Goal: Find specific page/section: Find specific page/section

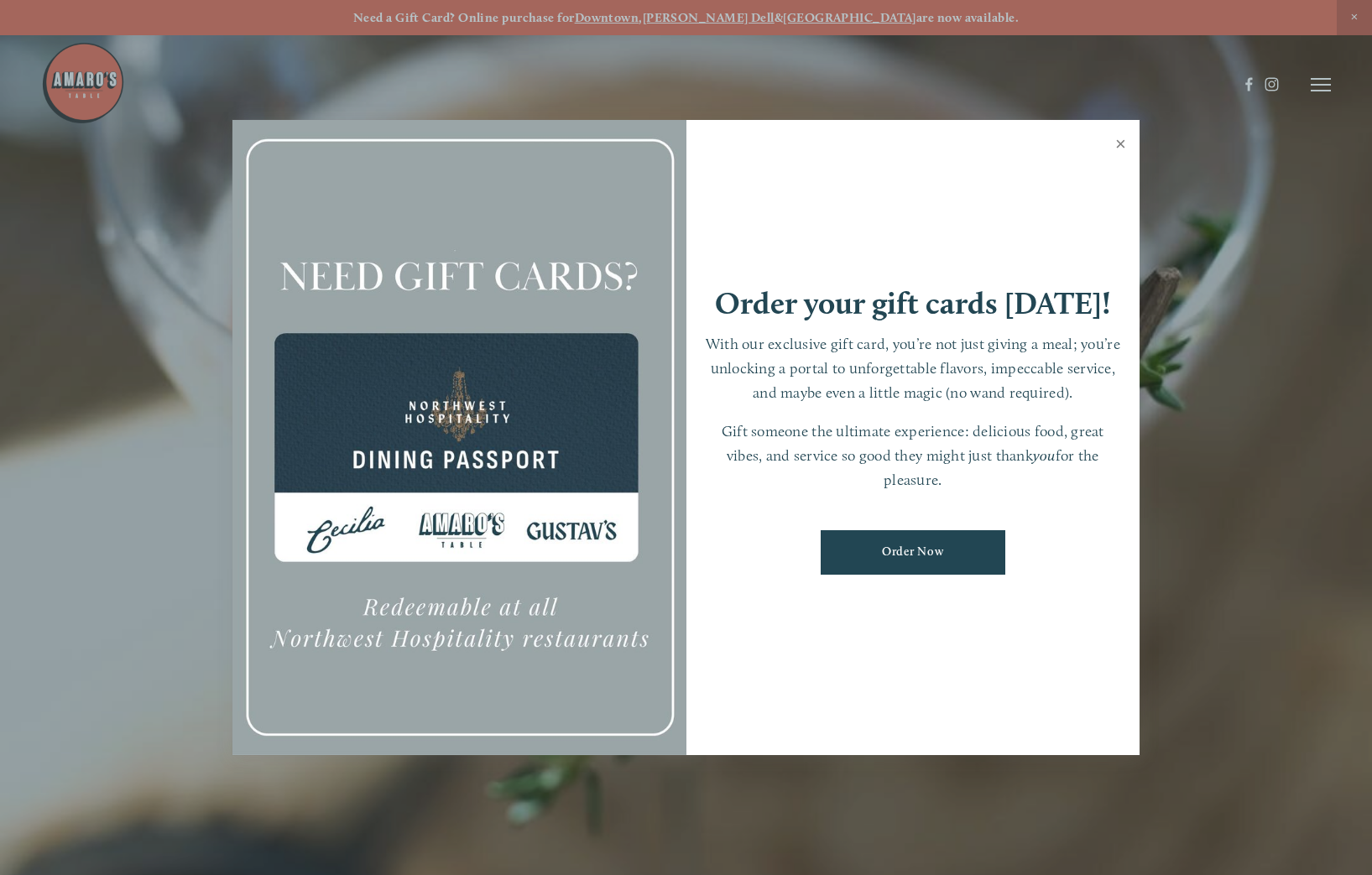
click at [1121, 138] on link "Close" at bounding box center [1120, 146] width 33 height 47
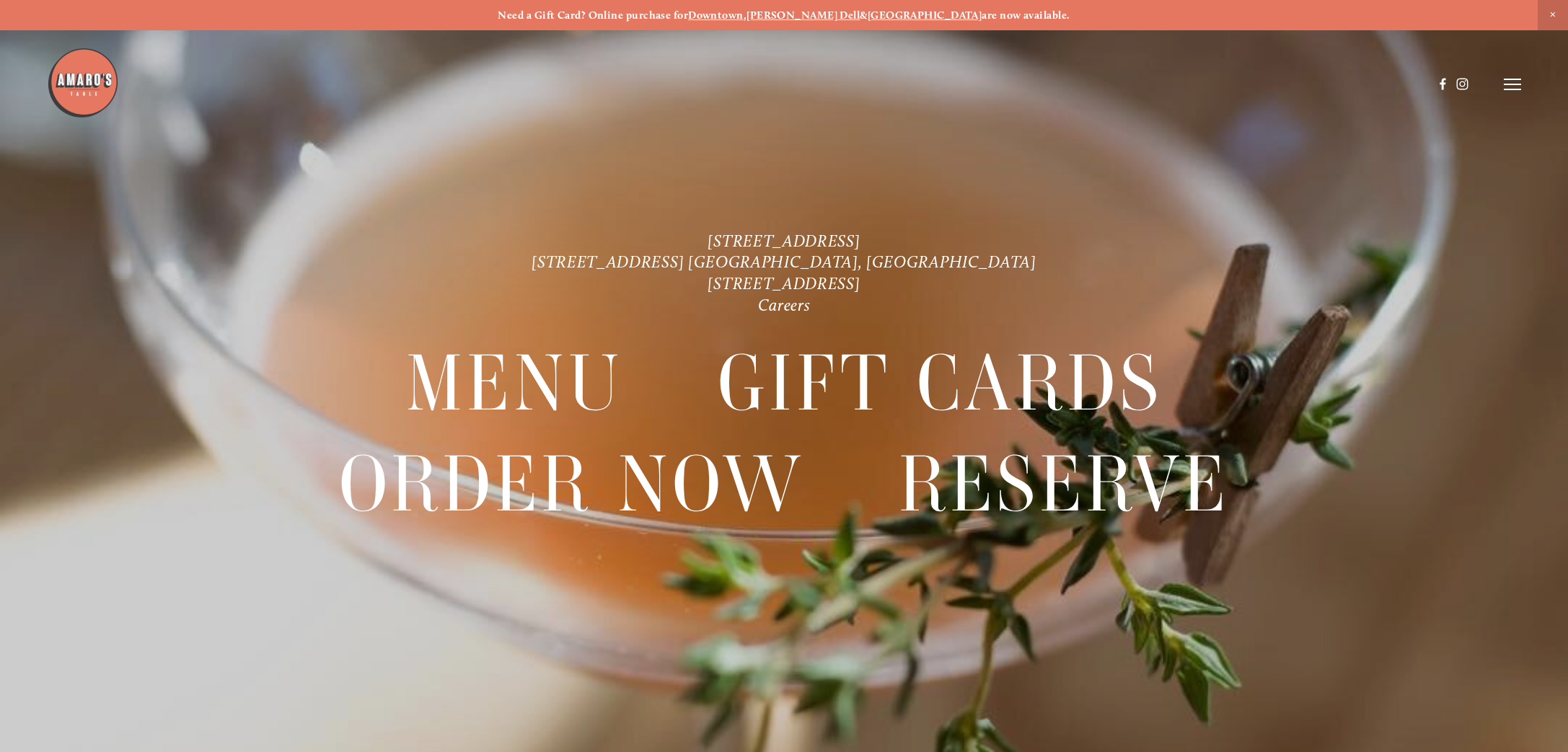
click at [1179, 86] on icon at bounding box center [1512, 84] width 17 height 13
click at [1179, 85] on span "Menu" at bounding box center [1197, 84] width 30 height 13
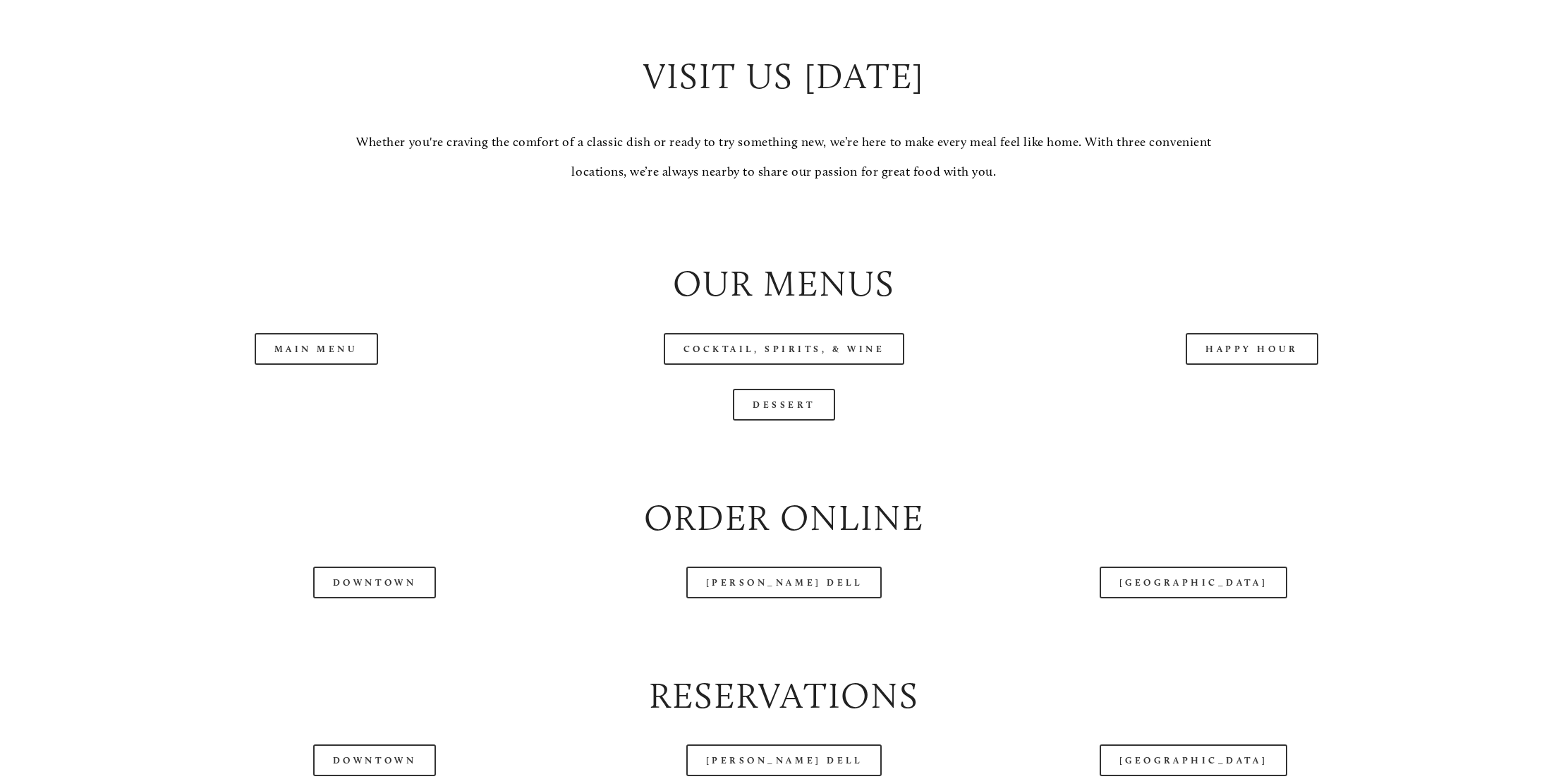
scroll to position [1627, 0]
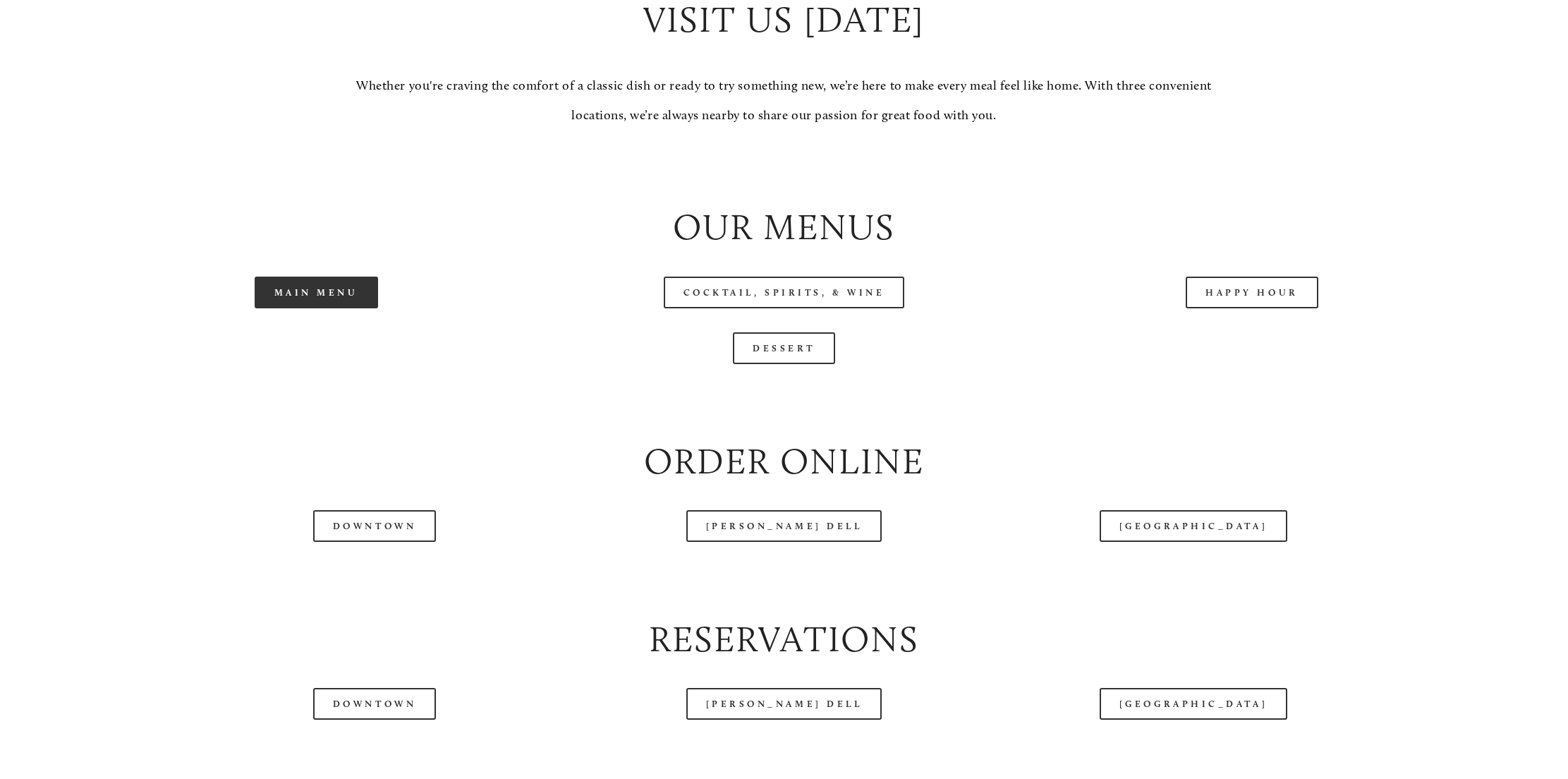
click at [336, 308] on link "Main Menu" at bounding box center [316, 292] width 124 height 32
